Goal: Information Seeking & Learning: Learn about a topic

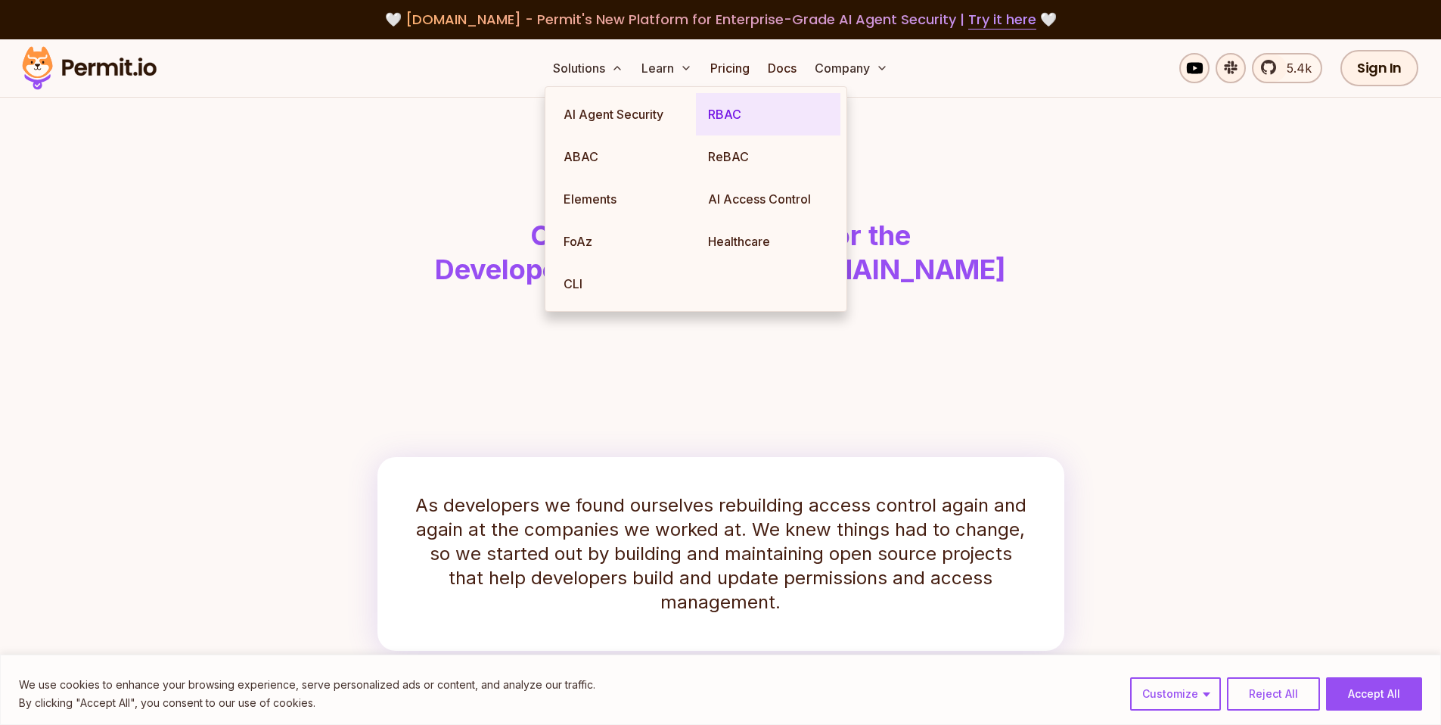
click at [729, 115] on link "RBAC" at bounding box center [768, 114] width 145 height 42
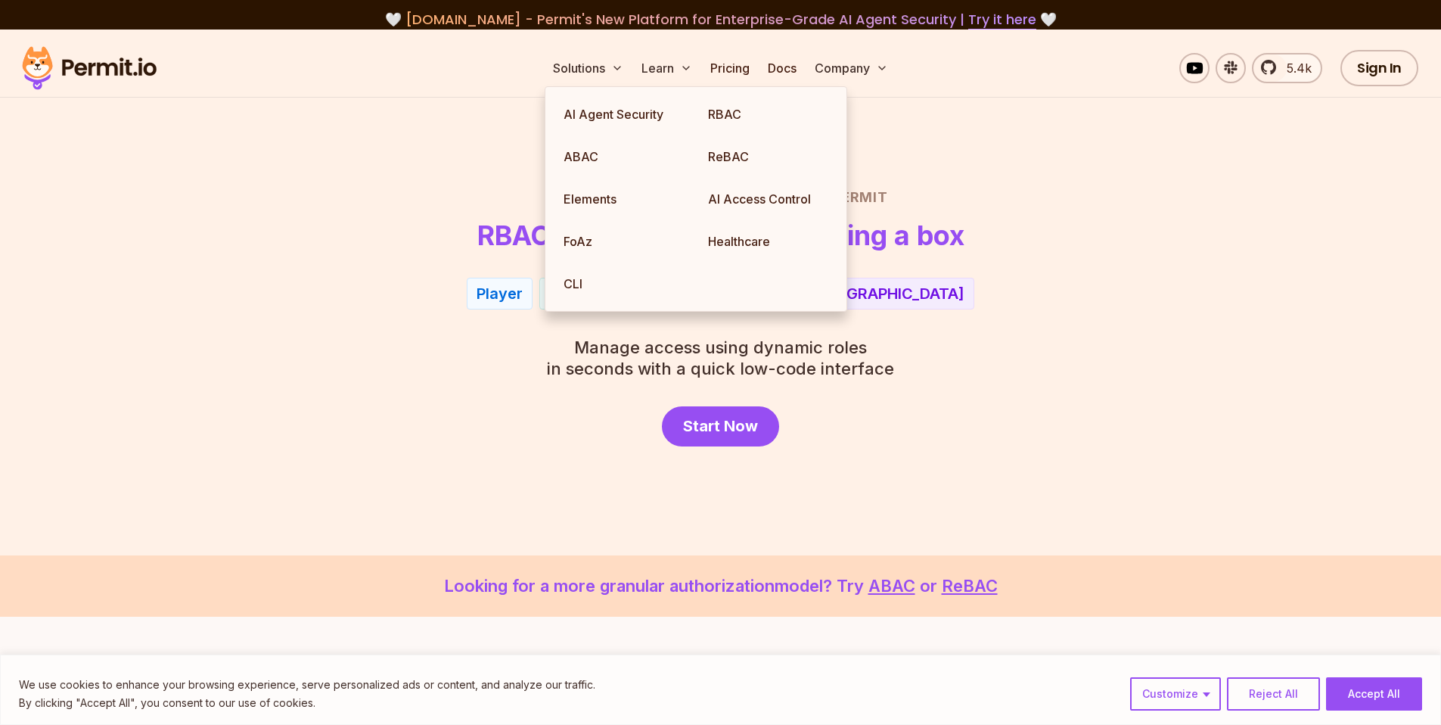
click at [334, 302] on div "Player Can Join Server From EU" at bounding box center [720, 294] width 1059 height 32
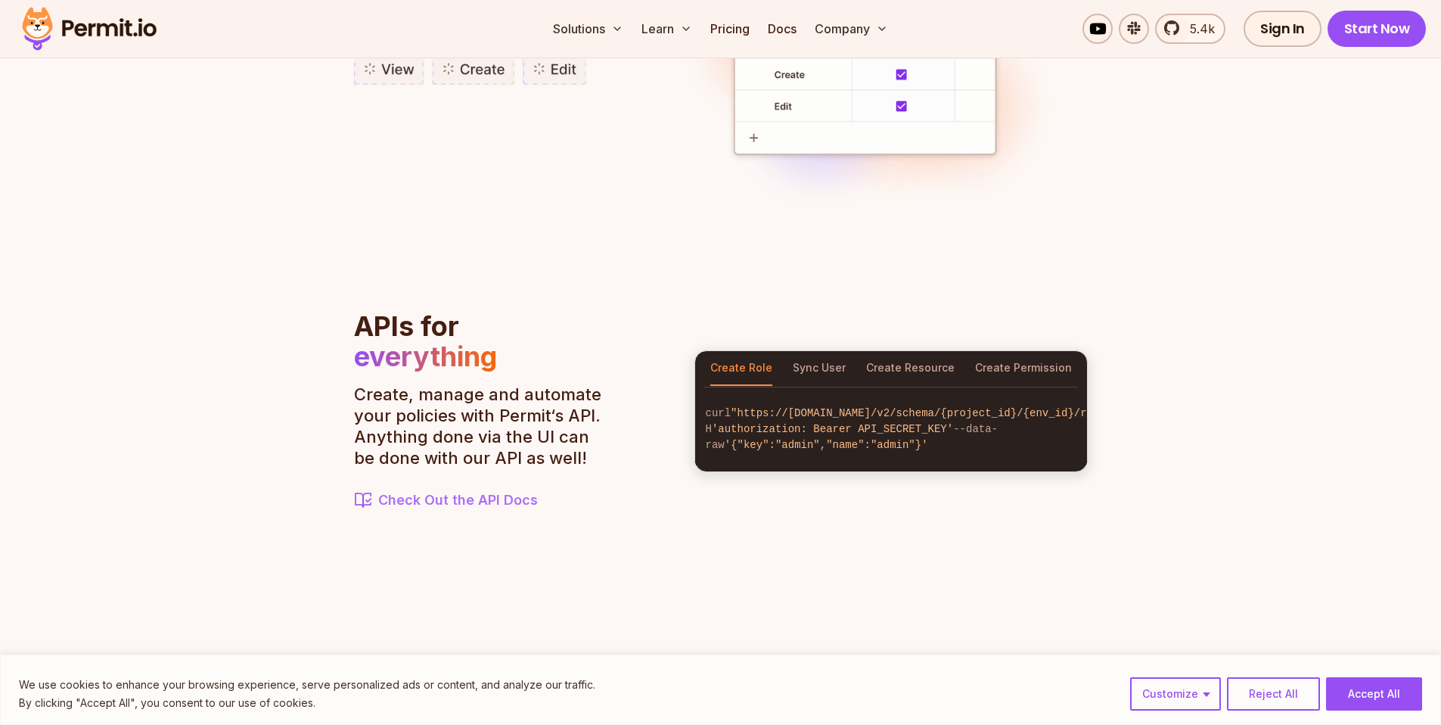
scroll to position [1560, 0]
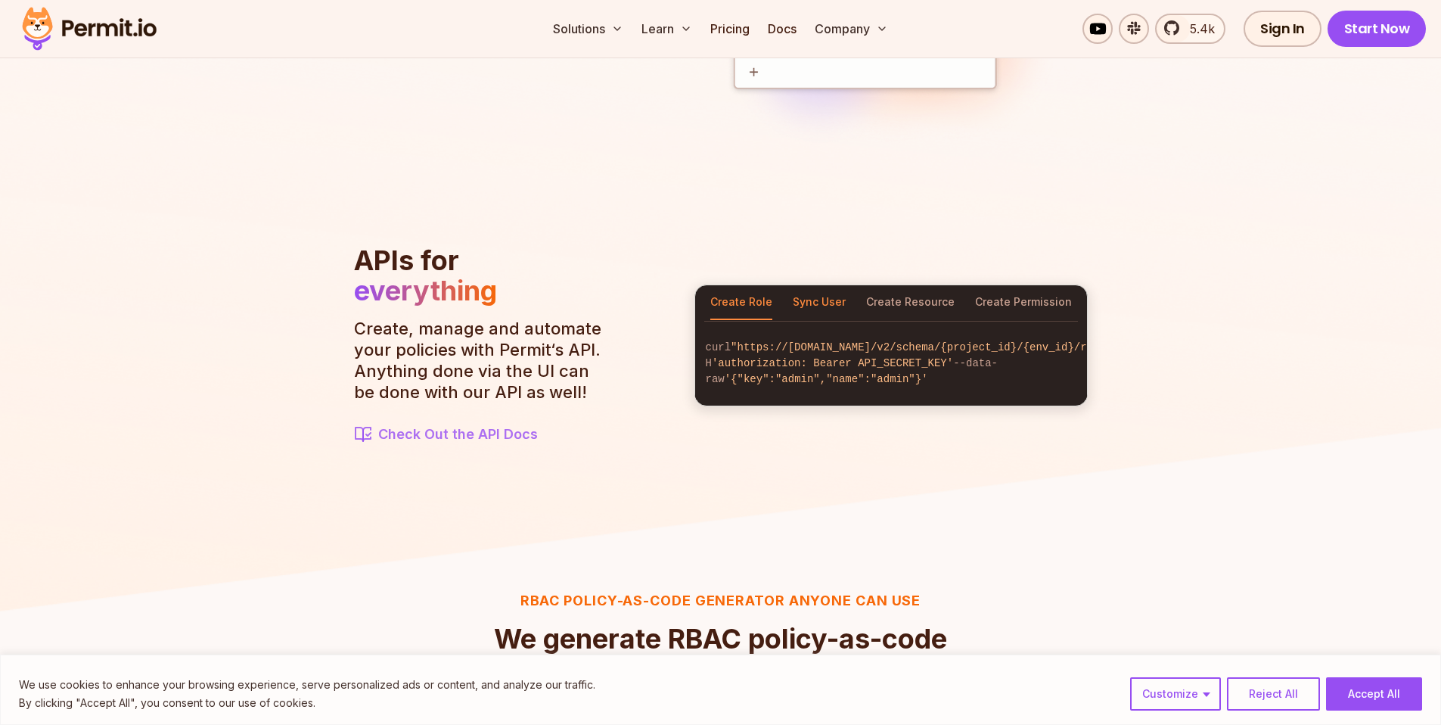
click at [812, 292] on button "Sync User" at bounding box center [819, 302] width 53 height 35
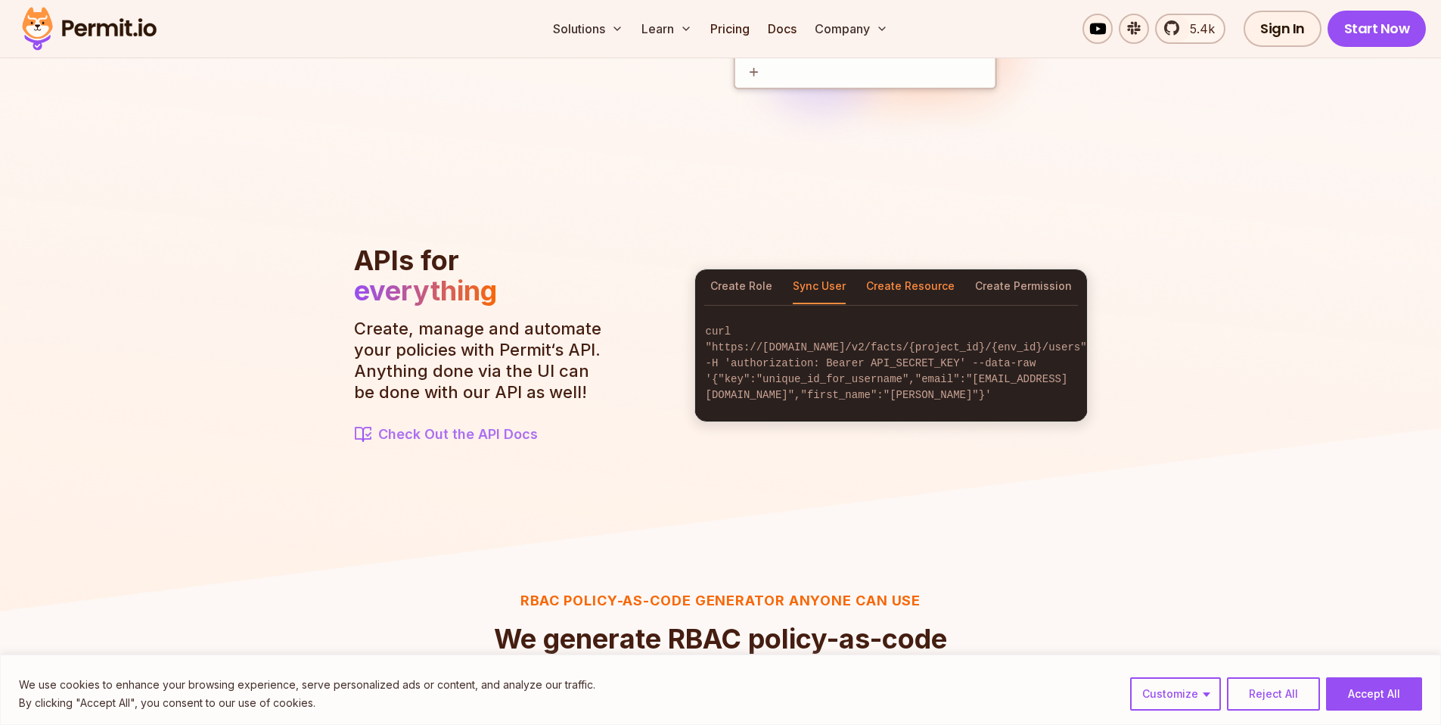
click at [897, 286] on button "Create Resource" at bounding box center [910, 286] width 89 height 35
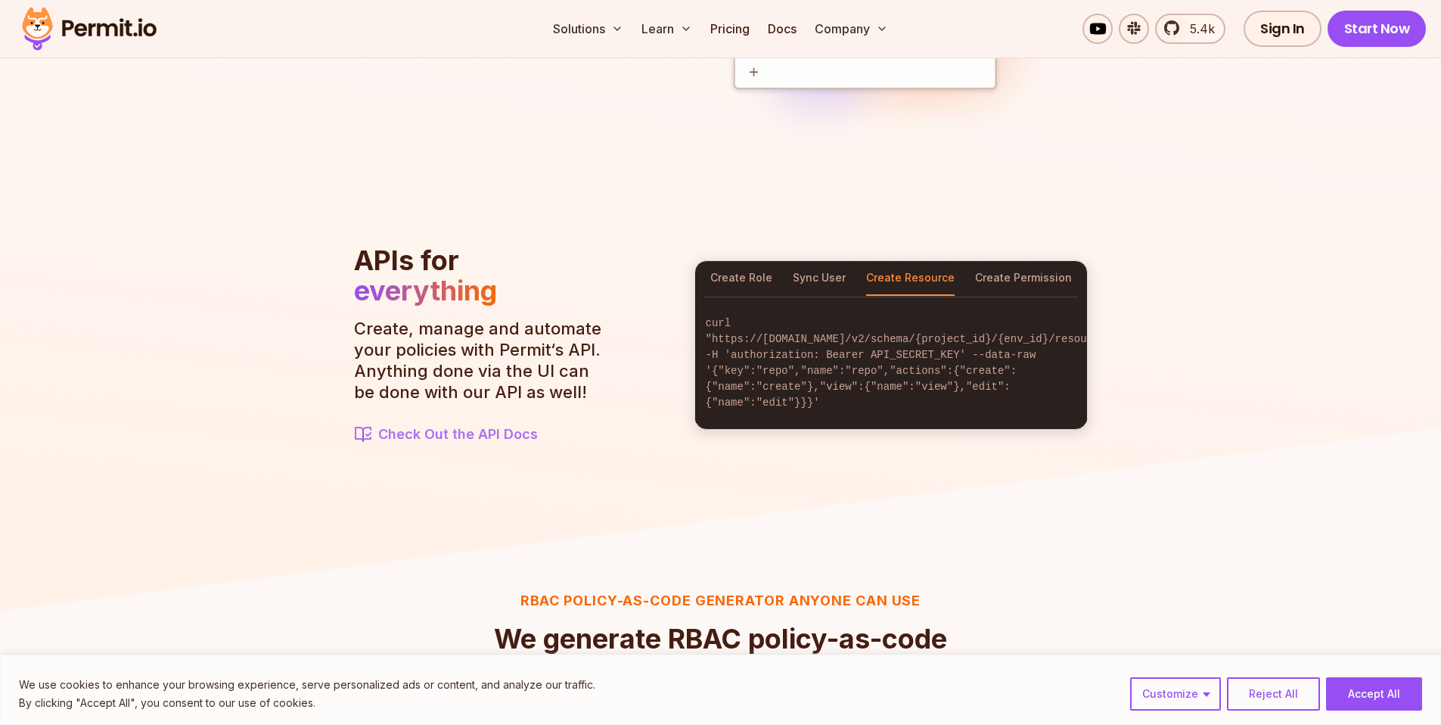
click at [1082, 278] on div "Create Role Sync User Create Resource Create Permission" at bounding box center [891, 278] width 392 height 35
click at [1037, 275] on button "Create Permission" at bounding box center [1023, 278] width 97 height 35
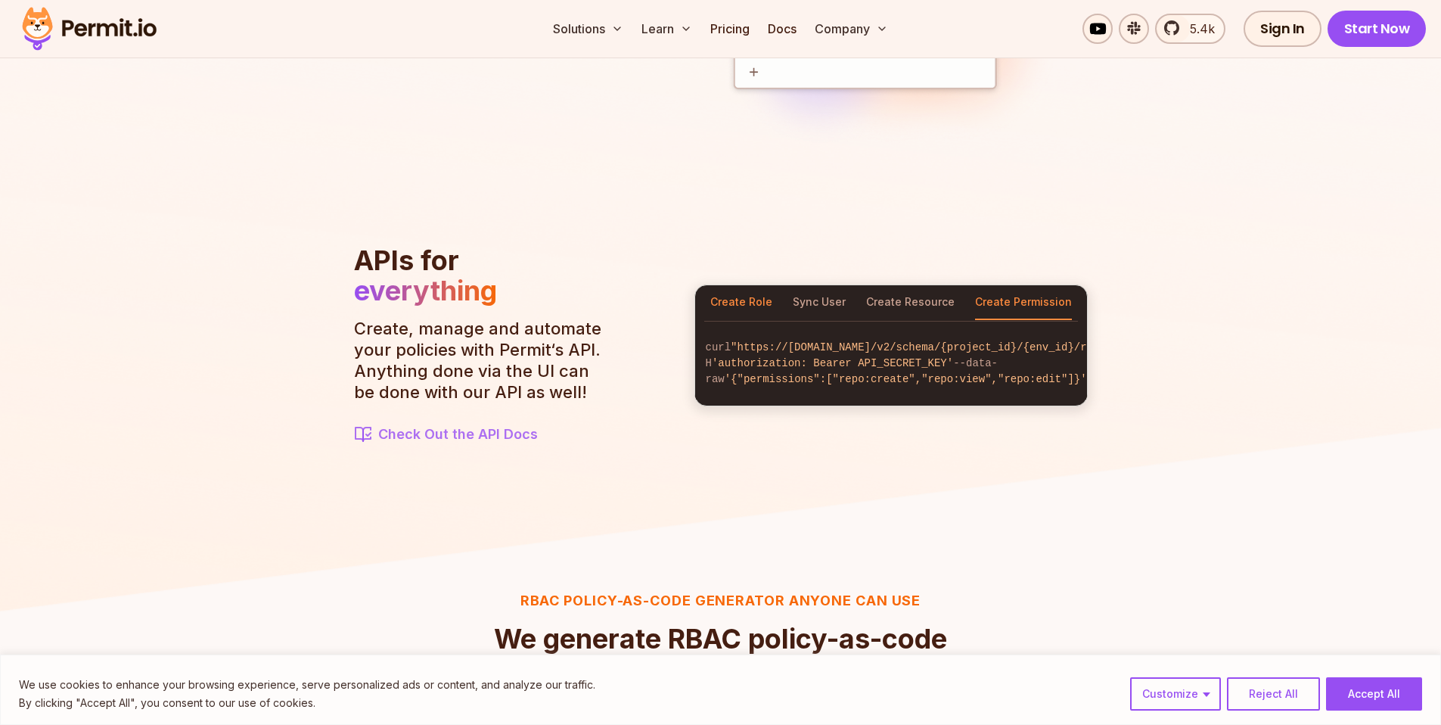
click at [741, 294] on button "Create Role" at bounding box center [741, 302] width 62 height 35
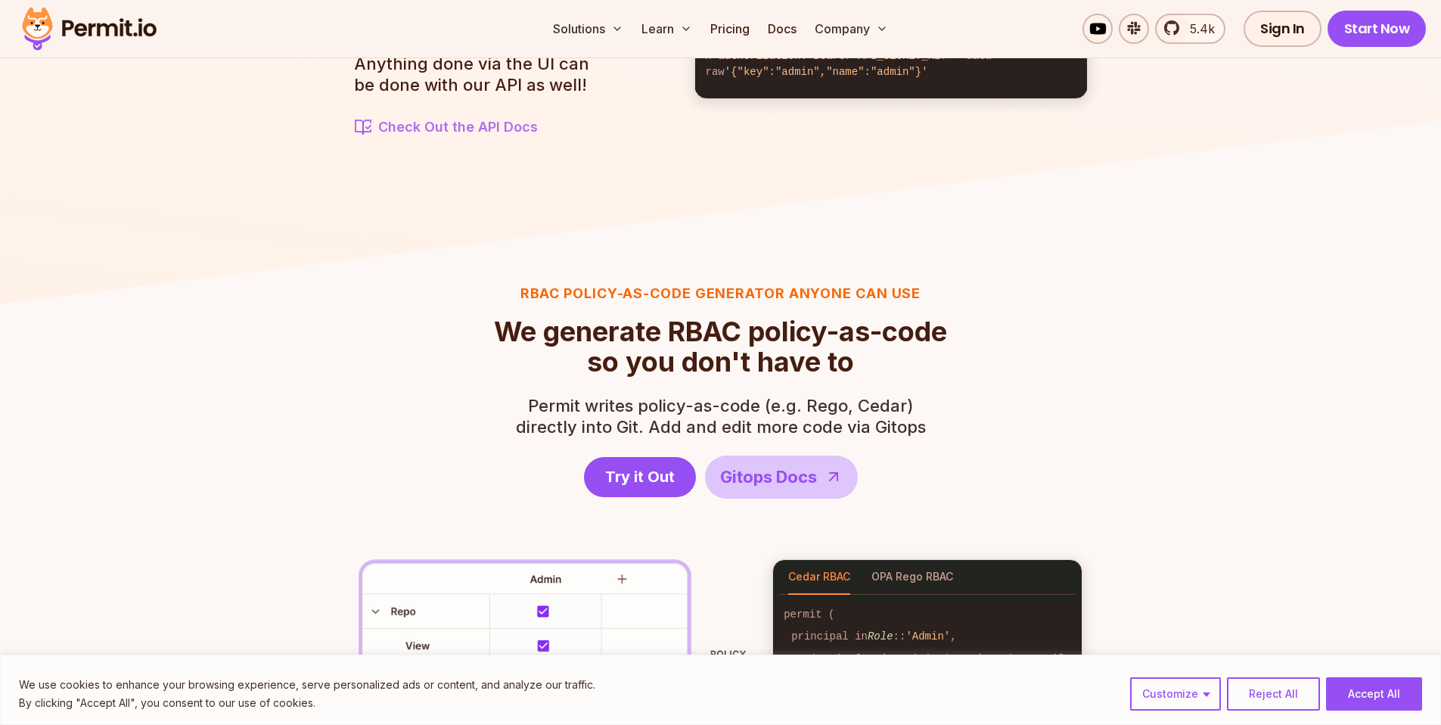
scroll to position [2089, 0]
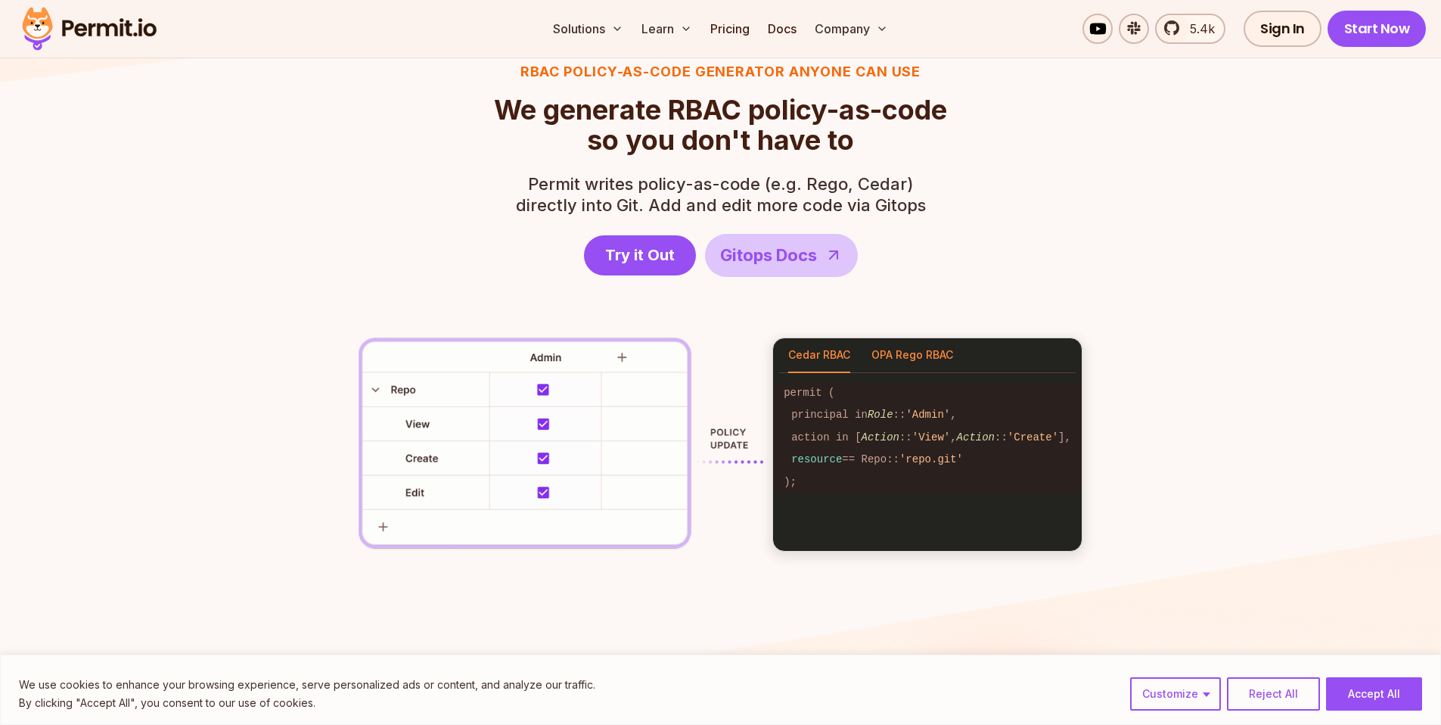
click at [897, 363] on button "OPA Rego RBAC" at bounding box center [913, 355] width 82 height 35
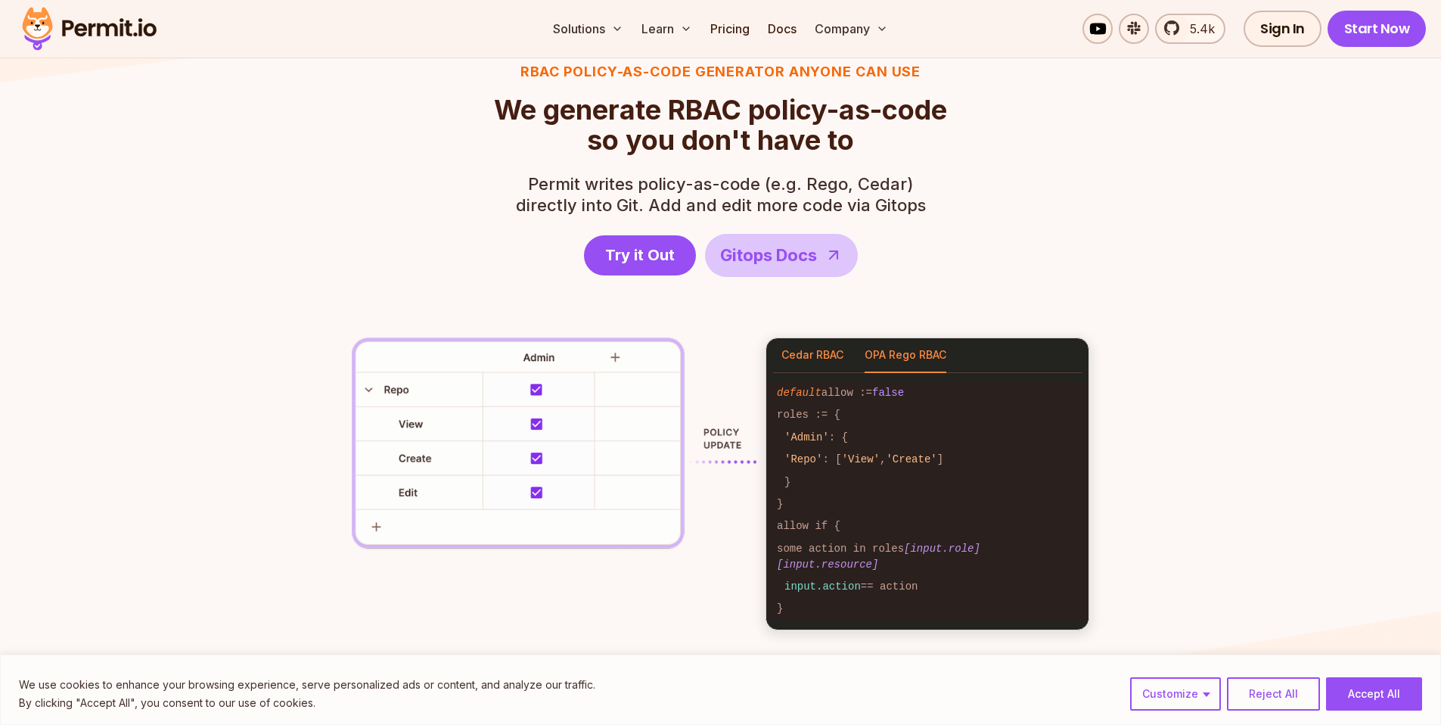
click at [796, 361] on button "Cedar RBAC" at bounding box center [813, 355] width 62 height 35
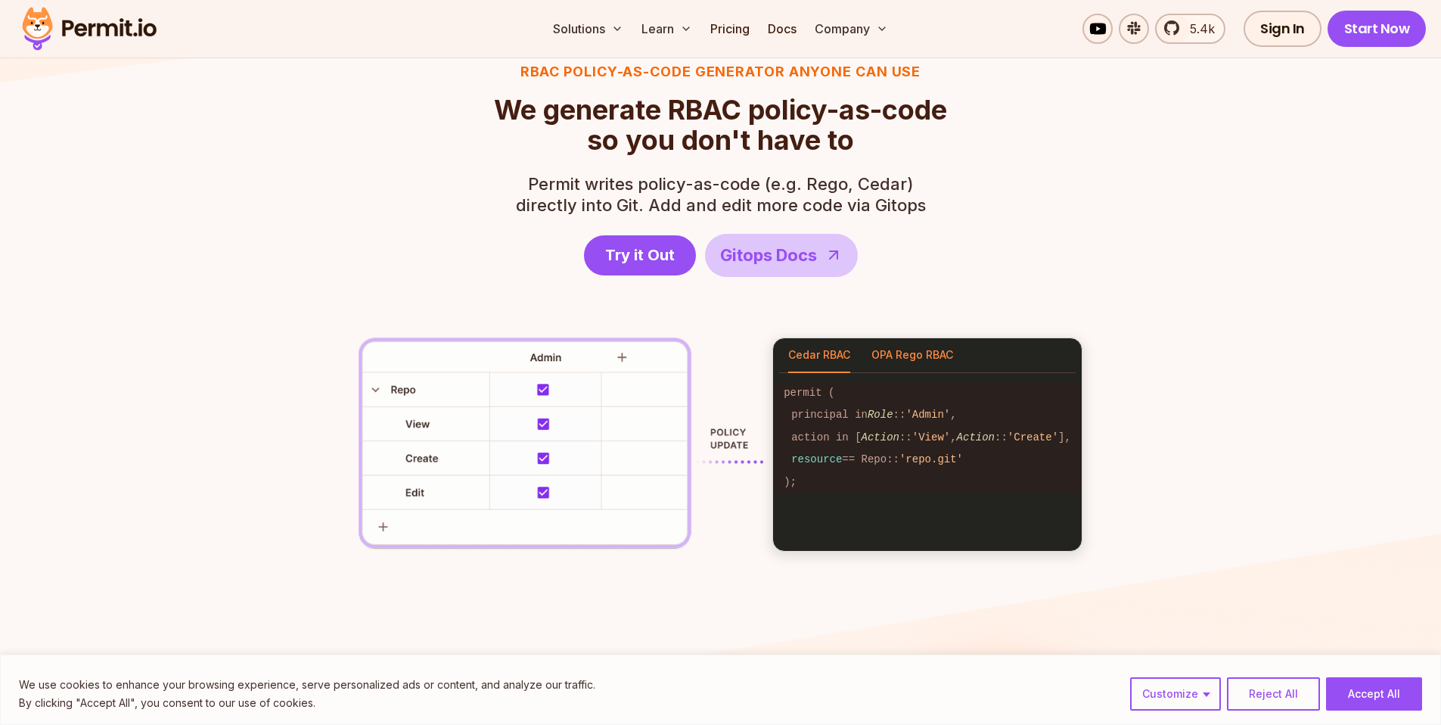
click at [904, 353] on button "OPA Rego RBAC" at bounding box center [913, 355] width 82 height 35
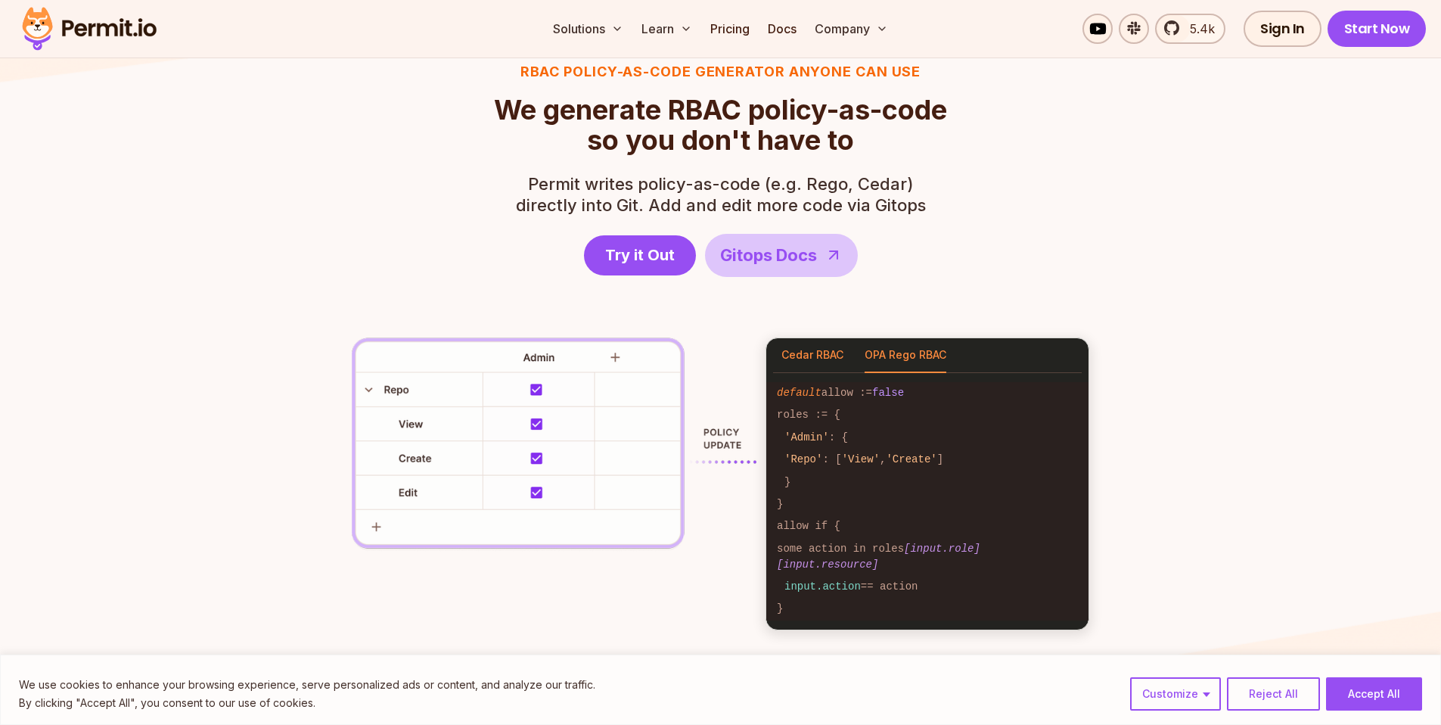
click at [819, 360] on button "Cedar RBAC" at bounding box center [813, 355] width 62 height 35
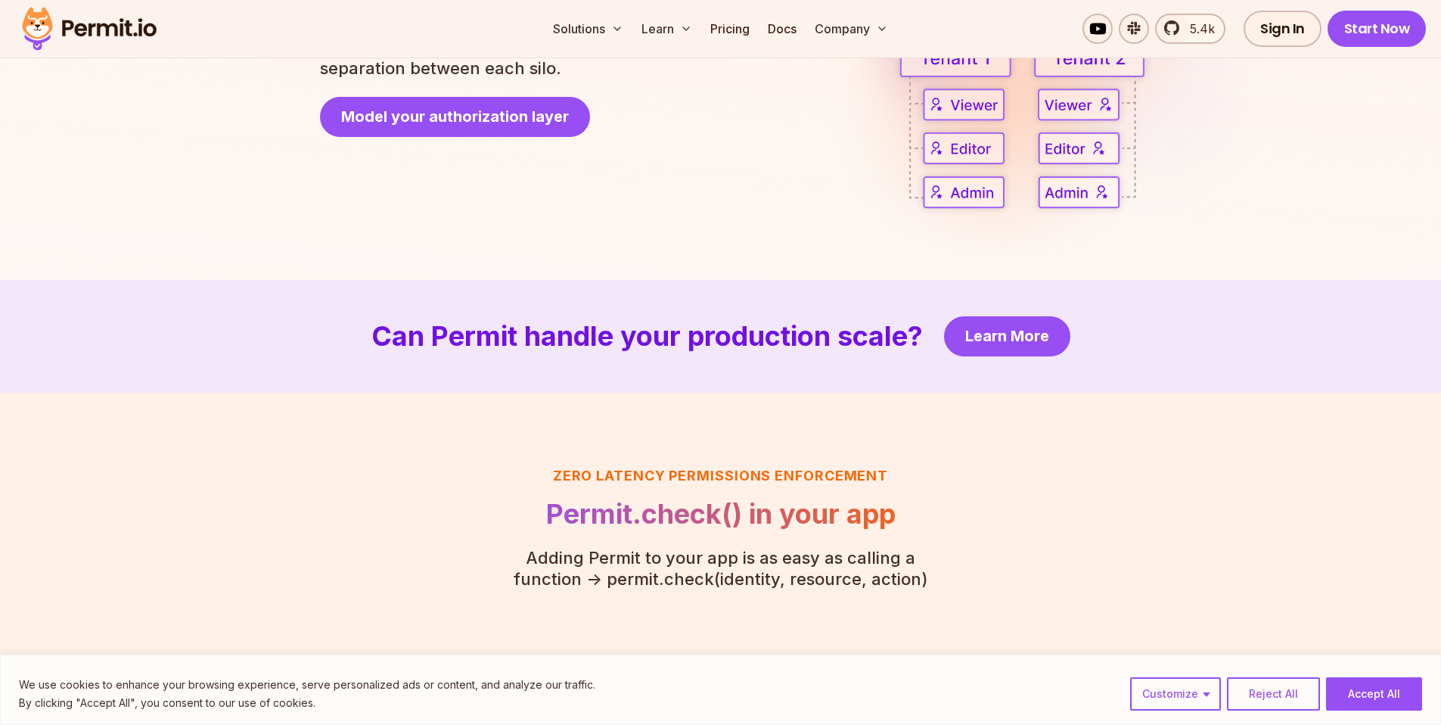
scroll to position [3304, 0]
